Goal: Complete Application Form: Complete application form

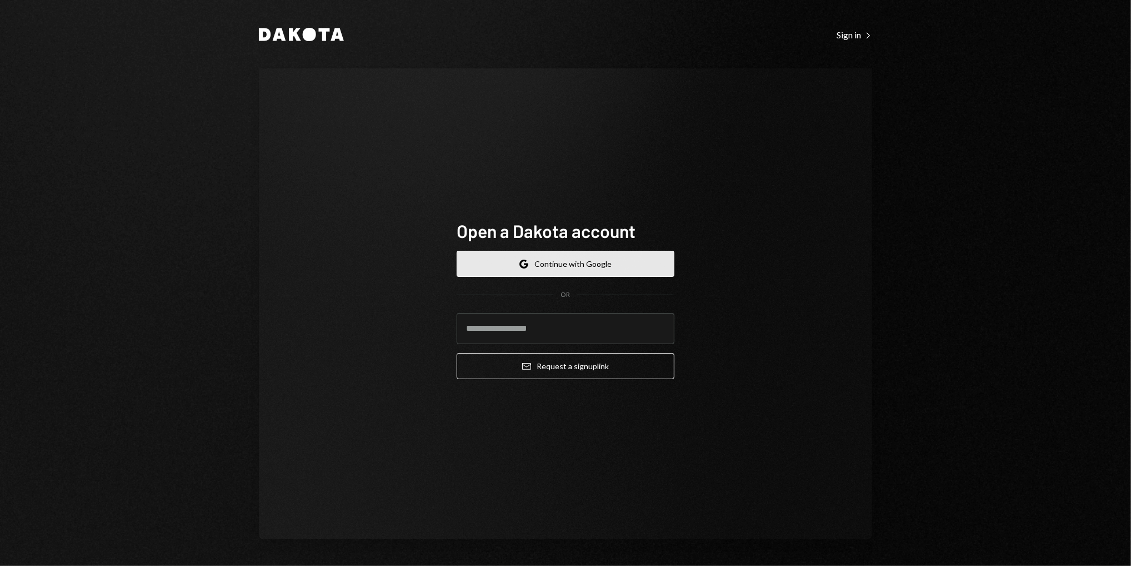
click at [596, 267] on button "Google Continue with Google" at bounding box center [566, 264] width 218 height 26
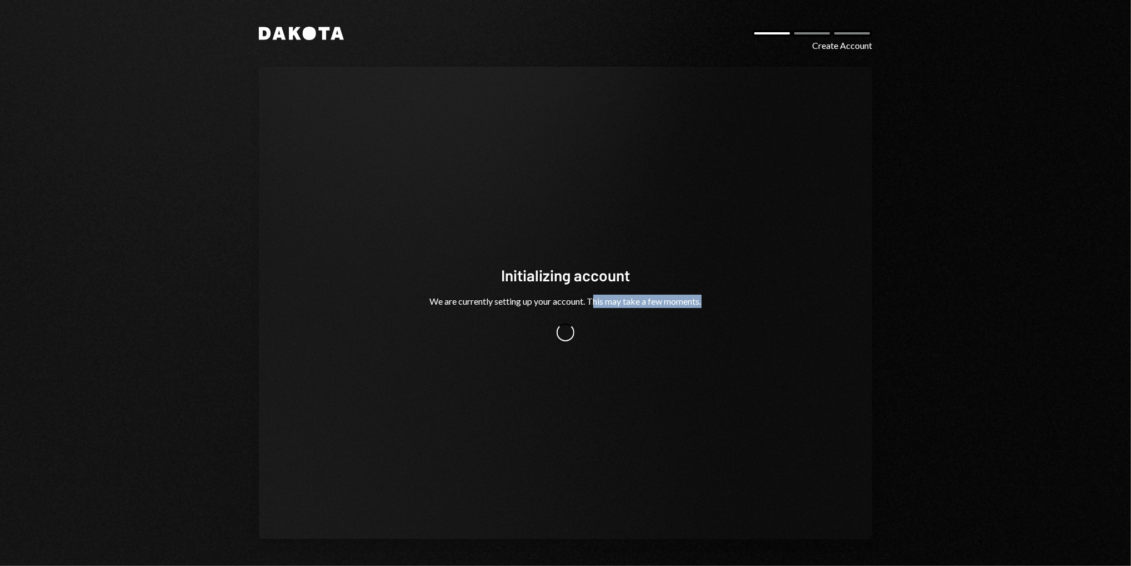
click at [726, 306] on div "Initializing account We are currently setting up your account. This may take a …" at bounding box center [565, 303] width 333 height 166
click at [829, 309] on div "Initializing account We are currently setting up your account. This may take a …" at bounding box center [565, 303] width 613 height 472
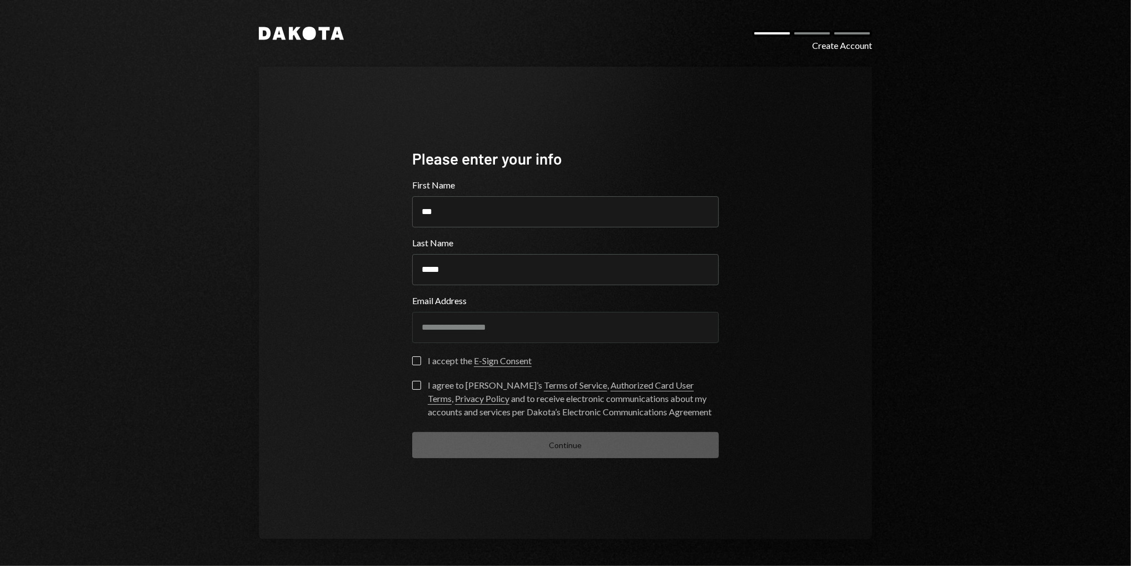
click at [417, 362] on button "I accept the E-Sign Consent" at bounding box center [416, 360] width 9 height 9
click at [420, 385] on button "I agree to [PERSON_NAME]’s Terms of Service , Authorized Card User Terms , Priv…" at bounding box center [416, 385] width 9 height 9
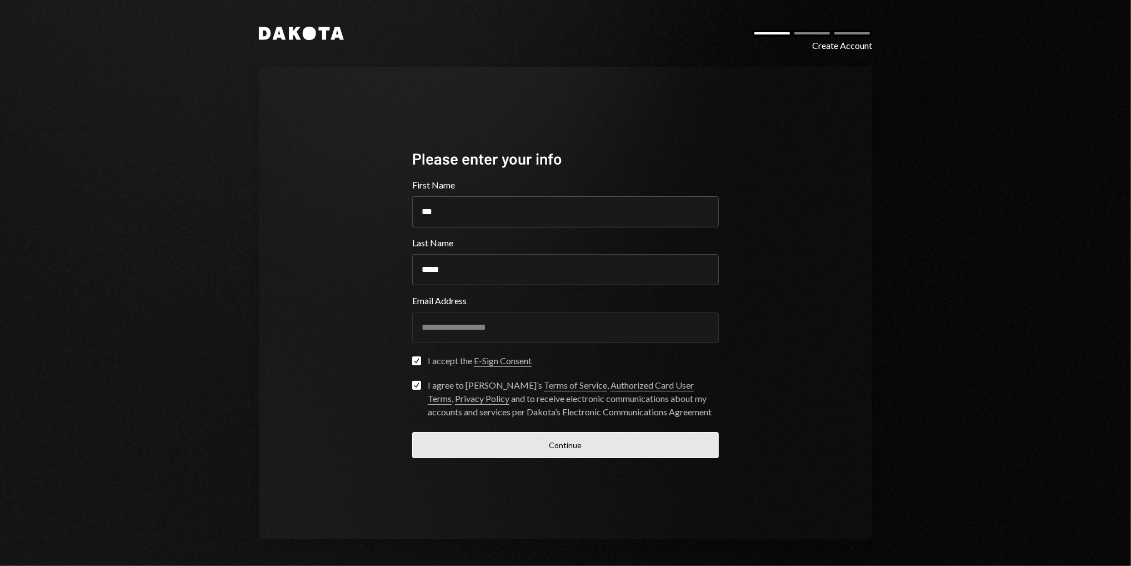
click at [492, 443] on button "Continue" at bounding box center [565, 445] width 307 height 26
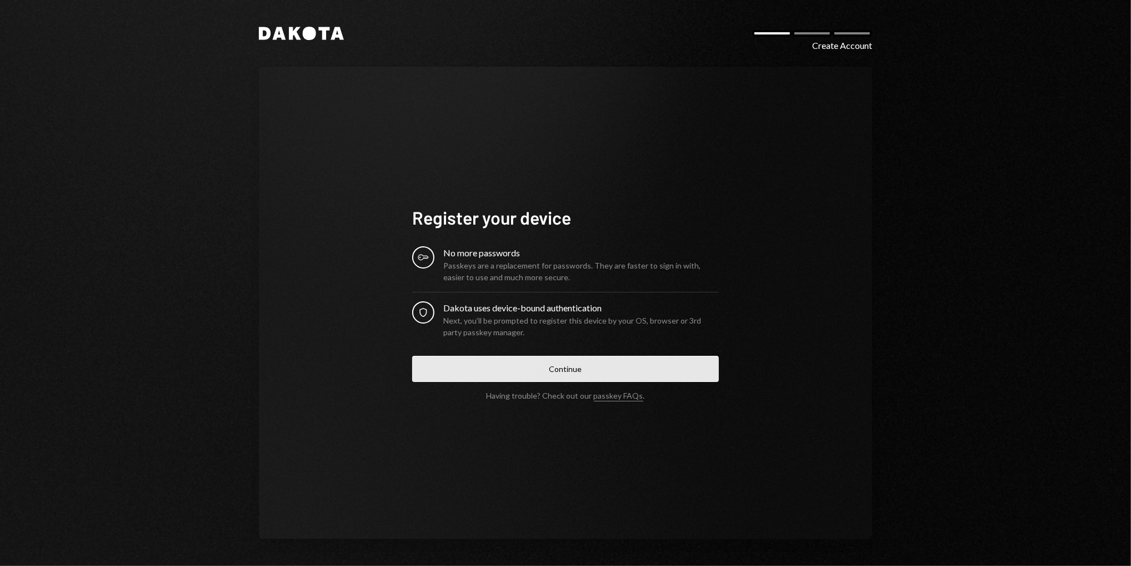
click at [568, 369] on button "Continue" at bounding box center [565, 369] width 307 height 26
click at [952, 285] on div "Dakota Create Account Register your device Key No more passwords Passkeys are a…" at bounding box center [565, 283] width 1131 height 566
click at [549, 370] on button "Continue" at bounding box center [565, 369] width 307 height 26
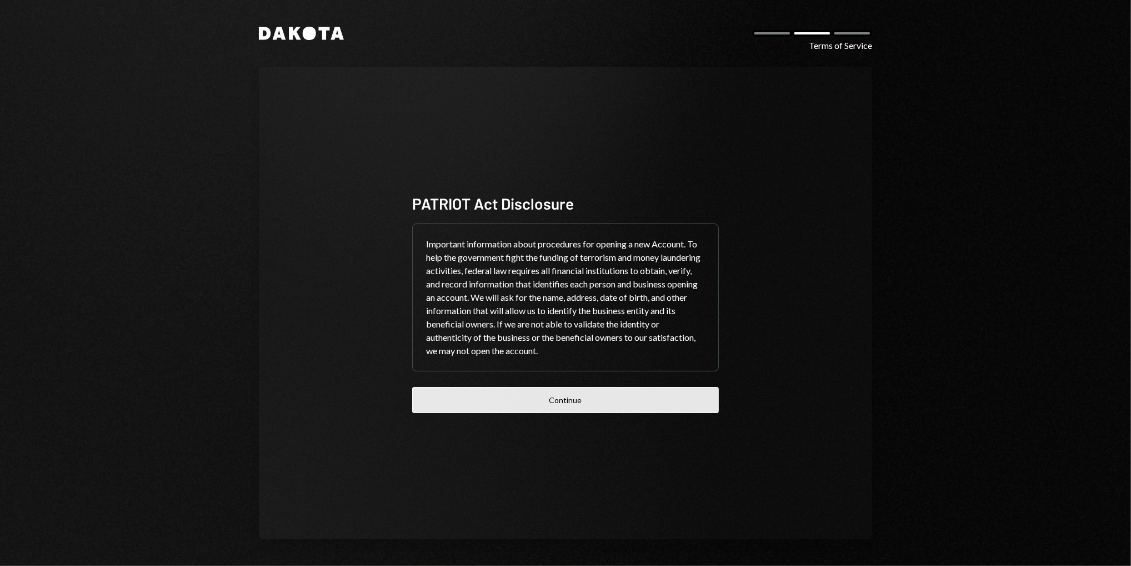
click at [558, 400] on button "Continue" at bounding box center [565, 400] width 307 height 26
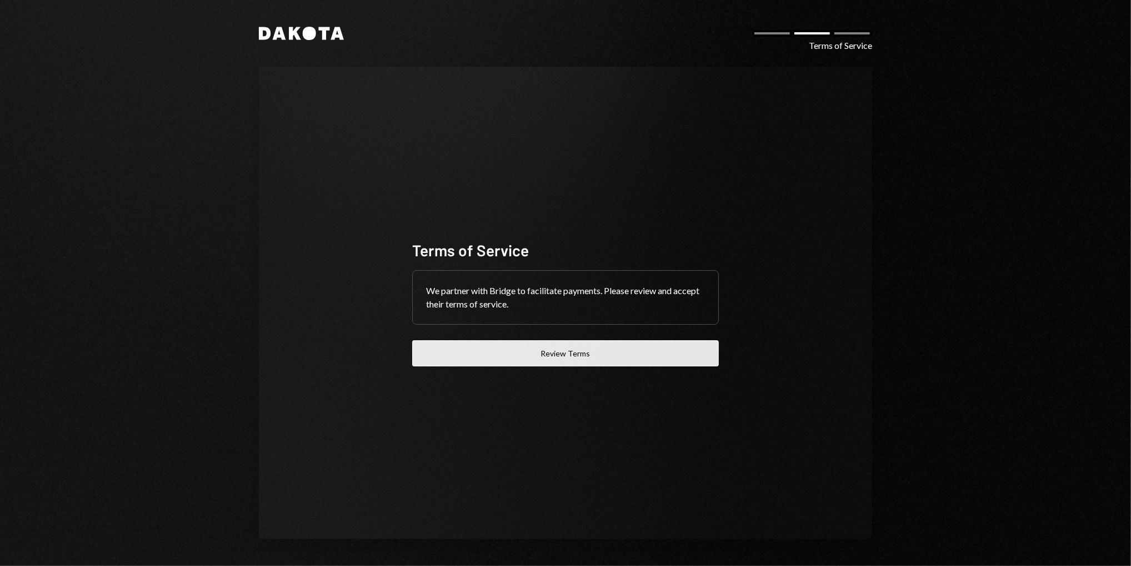
click at [563, 357] on button "Review Terms" at bounding box center [565, 353] width 307 height 26
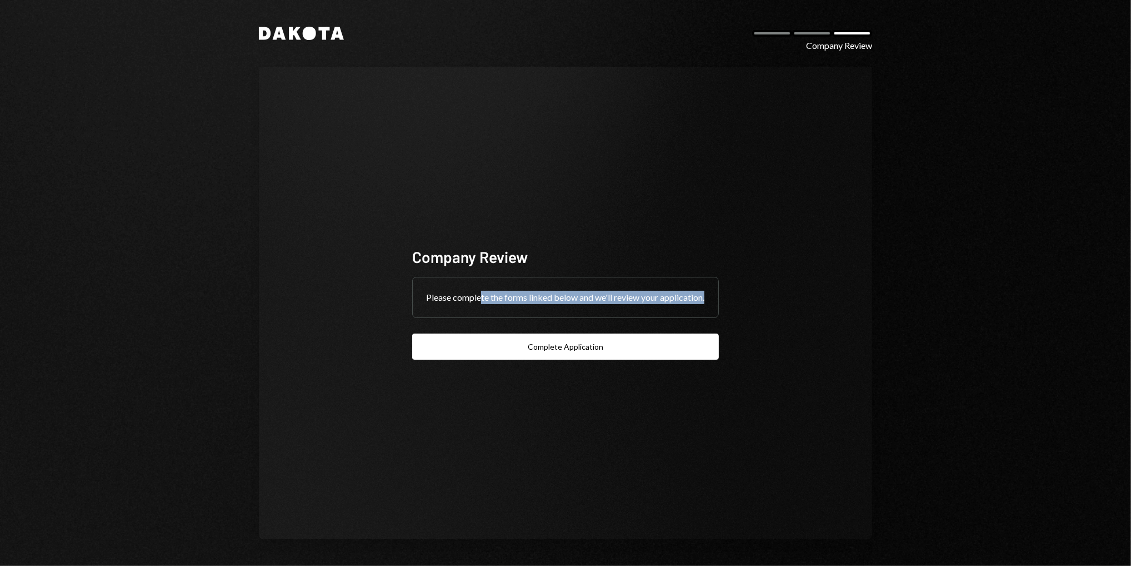
drag, startPoint x: 494, startPoint y: 293, endPoint x: 525, endPoint y: 306, distance: 33.1
click at [521, 305] on div "Please complete the forms linked below and we'll review your application." at bounding box center [566, 297] width 306 height 40
click at [526, 307] on div "Please complete the forms linked below and we'll review your application." at bounding box center [566, 297] width 306 height 40
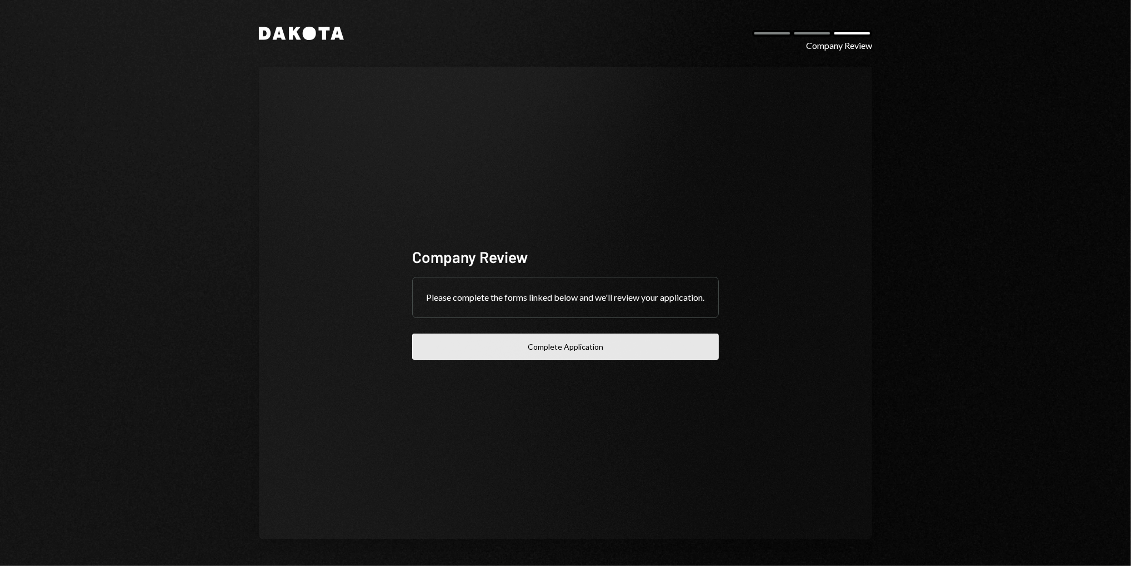
click at [560, 356] on button "Complete Application" at bounding box center [565, 346] width 307 height 26
